Goal: Navigation & Orientation: Find specific page/section

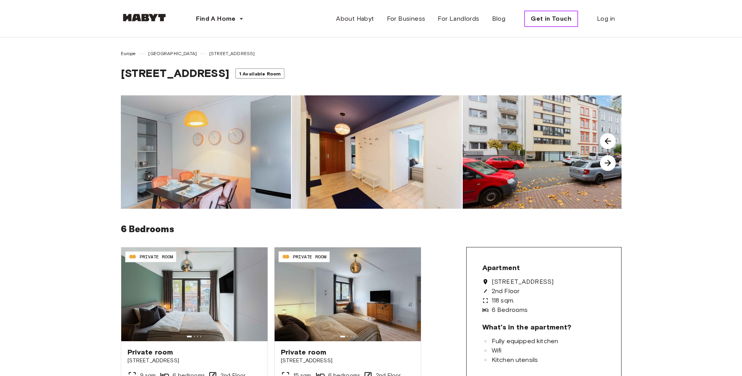
click at [563, 17] on span "Get in Touch" at bounding box center [551, 18] width 41 height 9
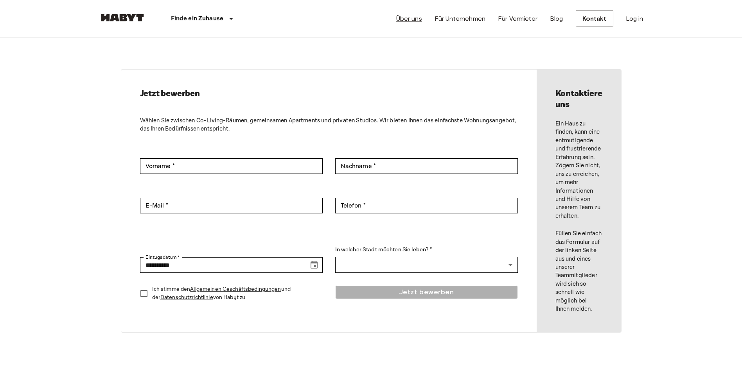
click at [414, 18] on link "Über uns" at bounding box center [409, 18] width 26 height 9
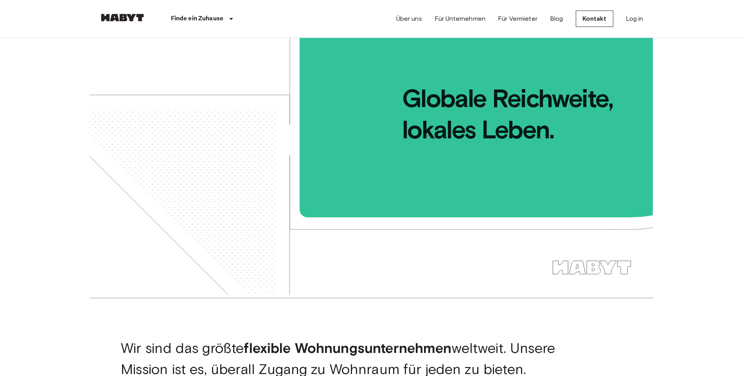
click at [121, 16] on img at bounding box center [122, 18] width 47 height 8
